Goal: Task Accomplishment & Management: Manage account settings

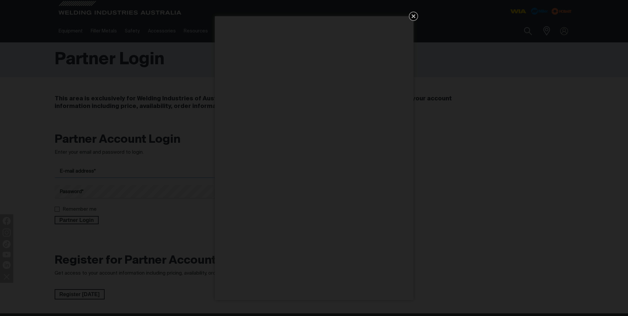
type input "[PERSON_NAME][EMAIL_ADDRESS][DOMAIN_NAME]"
click at [412, 16] on icon "Get 5 WIA Welding Guides Free!" at bounding box center [414, 16] width 8 height 8
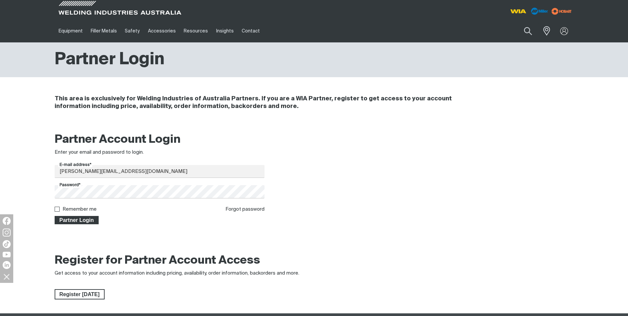
click at [66, 220] on span "Partner Login" at bounding box center [76, 220] width 43 height 9
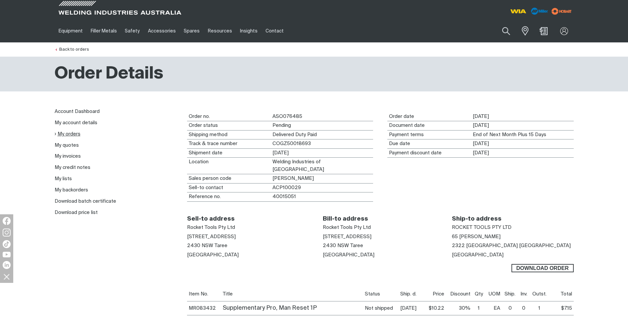
click at [72, 135] on link "My orders" at bounding box center [68, 134] width 26 height 6
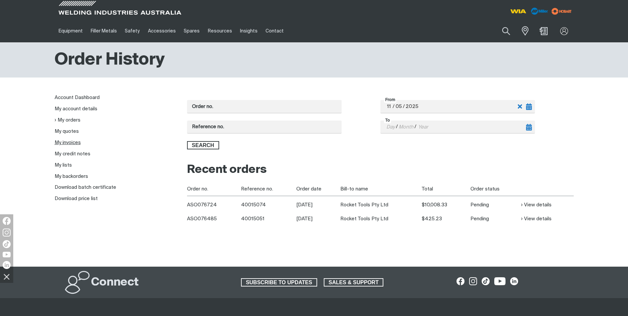
click at [77, 144] on link "My invoices" at bounding box center [68, 142] width 26 height 5
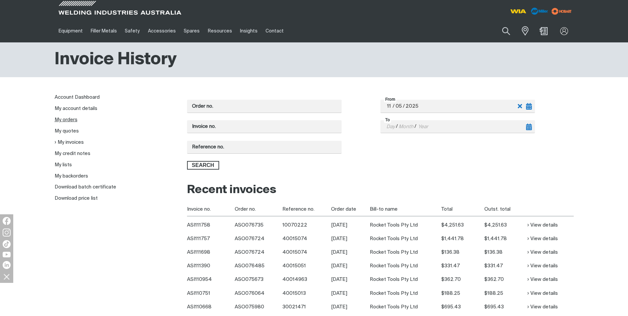
click at [66, 121] on link "My orders" at bounding box center [66, 119] width 23 height 5
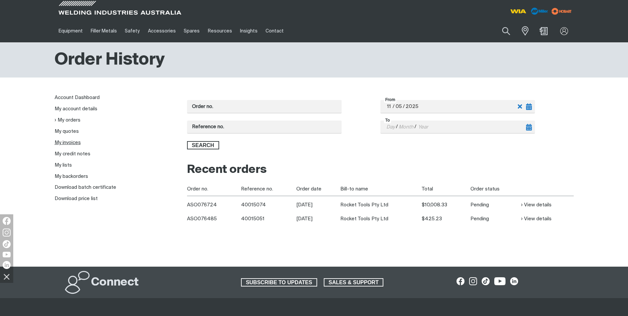
click at [74, 142] on link "My invoices" at bounding box center [68, 142] width 26 height 5
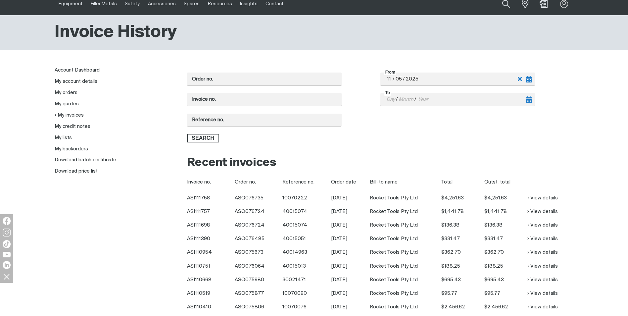
scroll to position [66, 0]
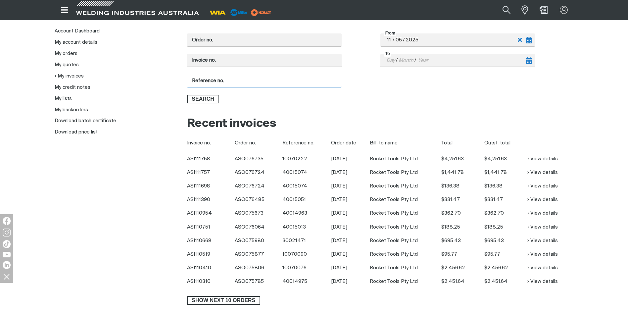
click at [210, 83] on input "Reference no." at bounding box center [264, 81] width 155 height 13
type input "40015093"
click at [187, 95] on button "Search" at bounding box center [203, 99] width 32 height 9
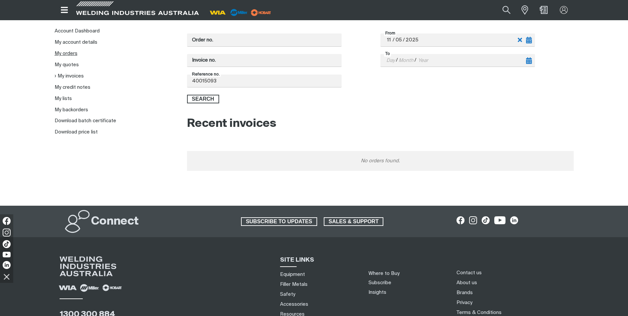
click at [72, 55] on link "My orders" at bounding box center [66, 53] width 23 height 5
